Goal: Transaction & Acquisition: Purchase product/service

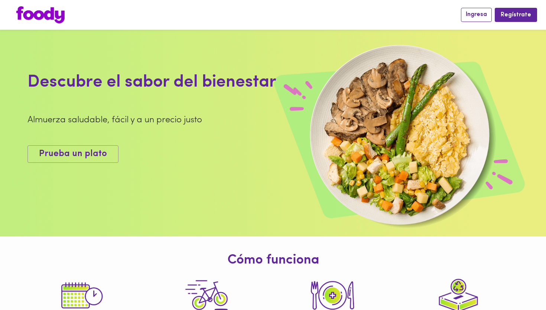
click at [471, 19] on button "Ingresa" at bounding box center [476, 15] width 31 height 14
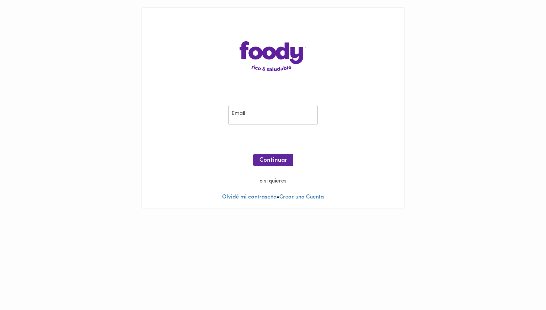
click at [285, 114] on input "email" at bounding box center [273, 115] width 89 height 20
type input "[EMAIL_ADDRESS][DOMAIN_NAME]"
click at [272, 162] on span "Continuar" at bounding box center [273, 160] width 28 height 7
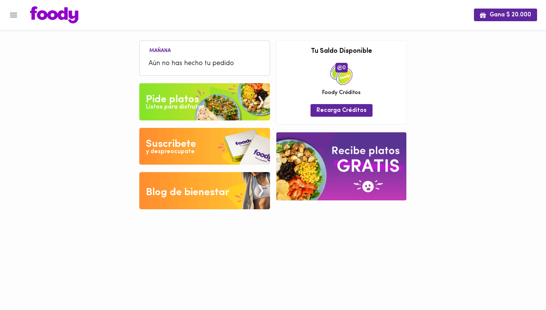
click at [179, 61] on span "Aún no has hecho tu pedido" at bounding box center [205, 64] width 112 height 10
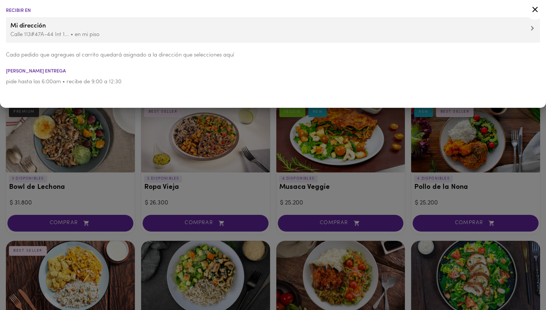
click at [194, 223] on div at bounding box center [273, 155] width 546 height 310
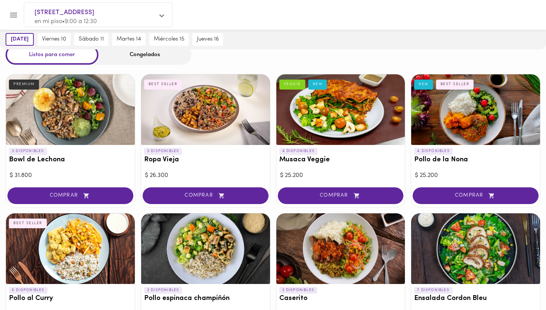
scroll to position [29, 0]
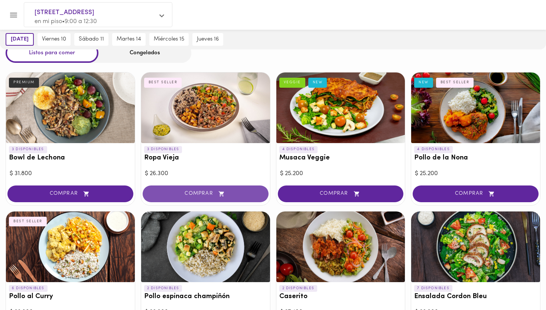
click at [181, 193] on span "COMPRAR" at bounding box center [205, 194] width 107 height 6
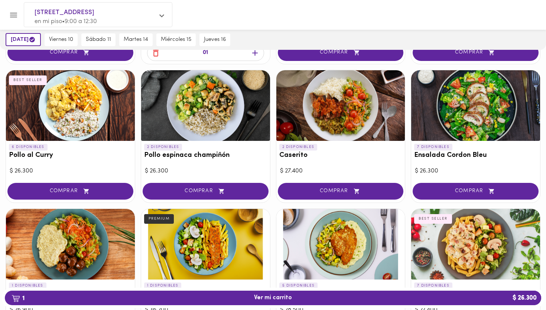
scroll to position [170, 0]
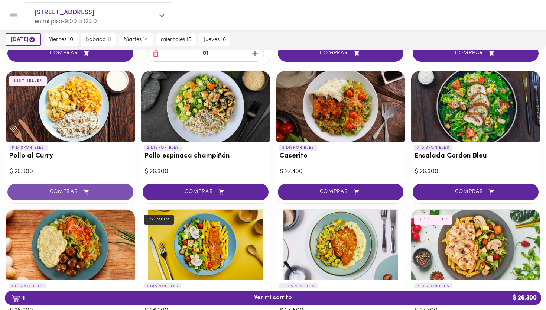
click at [53, 189] on span "COMPRAR" at bounding box center [70, 192] width 107 height 6
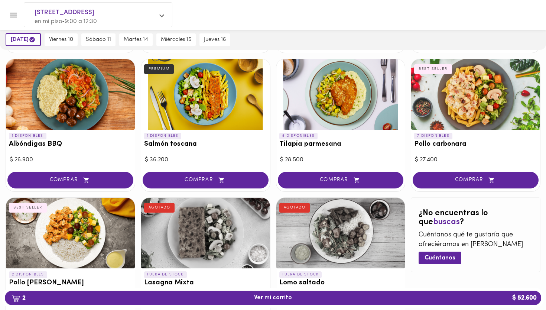
scroll to position [321, 0]
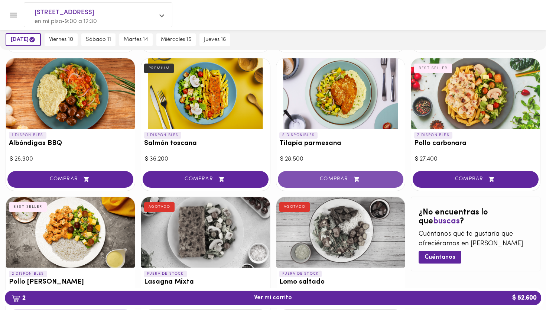
click at [332, 177] on span "COMPRAR" at bounding box center [340, 179] width 107 height 6
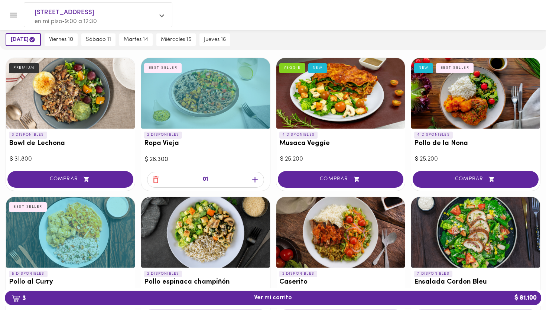
scroll to position [43, 0]
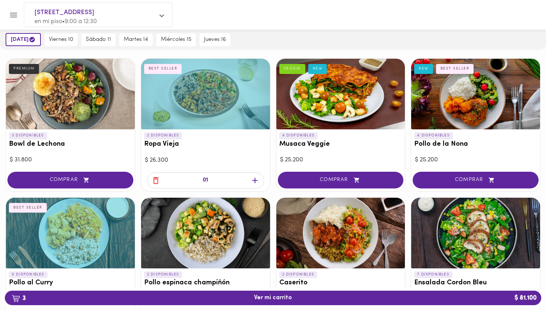
click at [159, 178] on icon "button" at bounding box center [156, 180] width 6 height 7
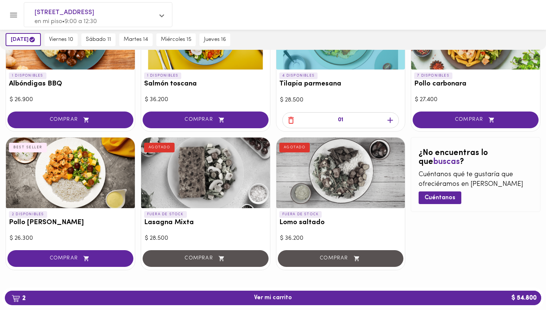
scroll to position [381, 0]
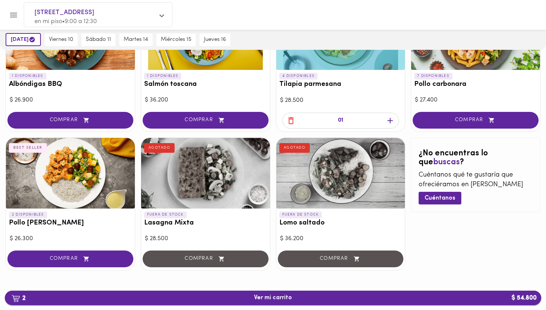
click at [265, 295] on span "2 Ver mi carrito $ 54.800" at bounding box center [273, 297] width 38 height 7
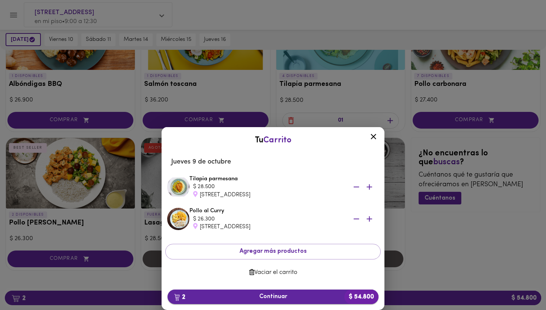
click at [280, 297] on span "2 Continuar $ 54.800" at bounding box center [273, 296] width 199 height 7
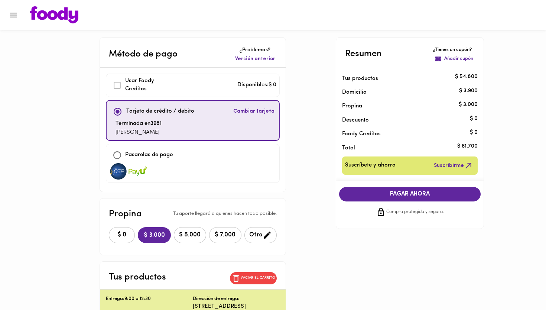
click at [122, 243] on div "$ 0 $ 3.000 $ 5.000 $ 7.000 Otro" at bounding box center [193, 235] width 186 height 22
click at [120, 235] on span "$ 0" at bounding box center [122, 235] width 16 height 7
click at [425, 195] on span "PAGAR AHORA" at bounding box center [410, 194] width 127 height 7
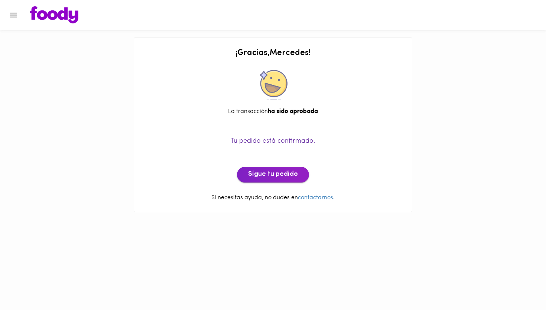
click at [291, 173] on span "Sigue tu pedido" at bounding box center [273, 175] width 50 height 8
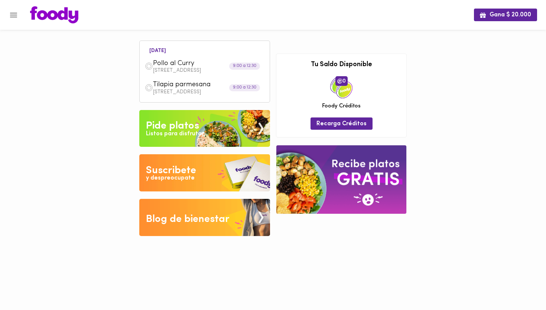
click at [14, 14] on icon "Menu" at bounding box center [13, 14] width 9 height 9
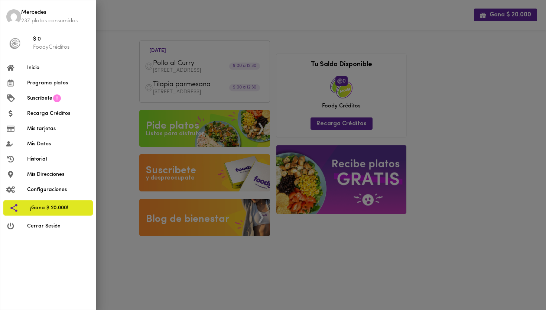
click at [44, 223] on span "Cerrar Sesión" at bounding box center [58, 226] width 63 height 8
